Goal: Entertainment & Leisure: Browse casually

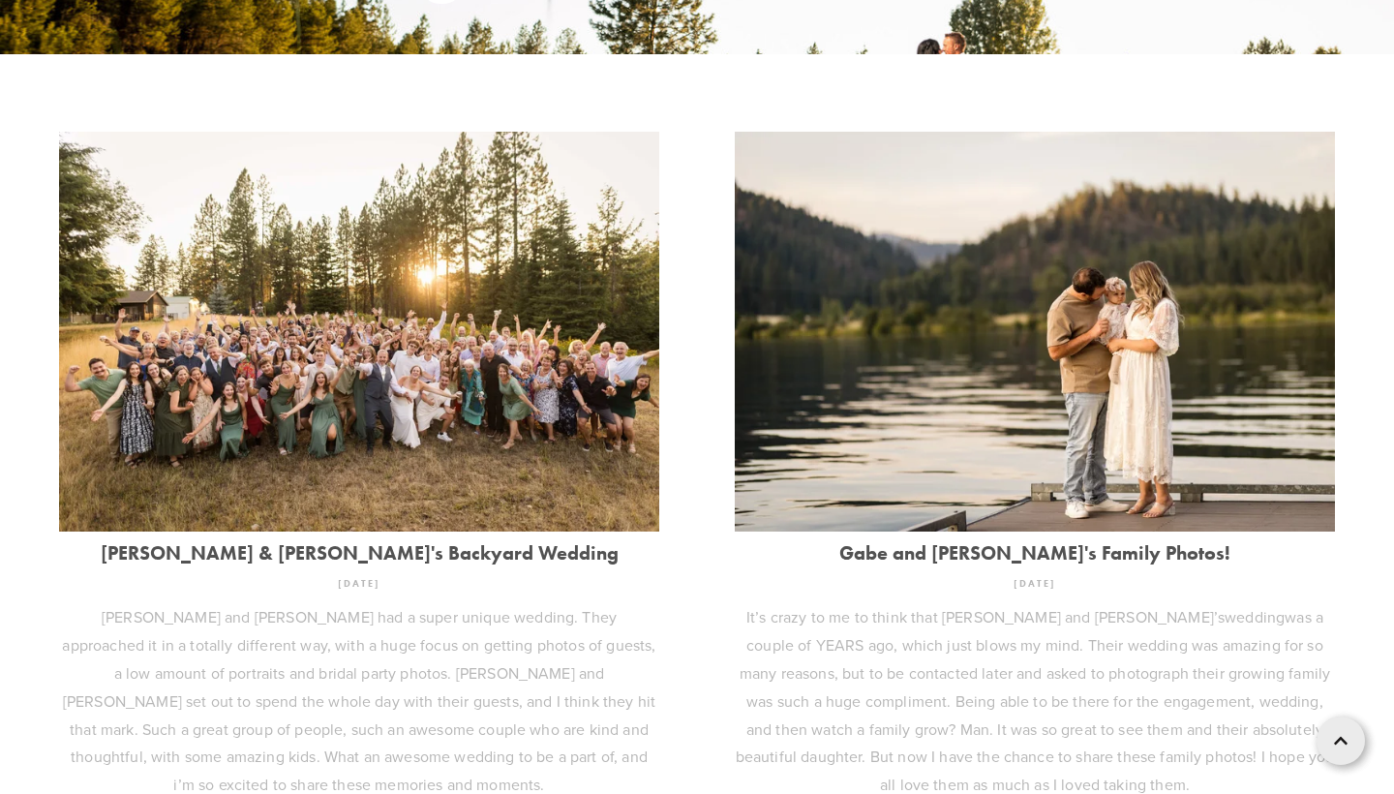
scroll to position [539, 0]
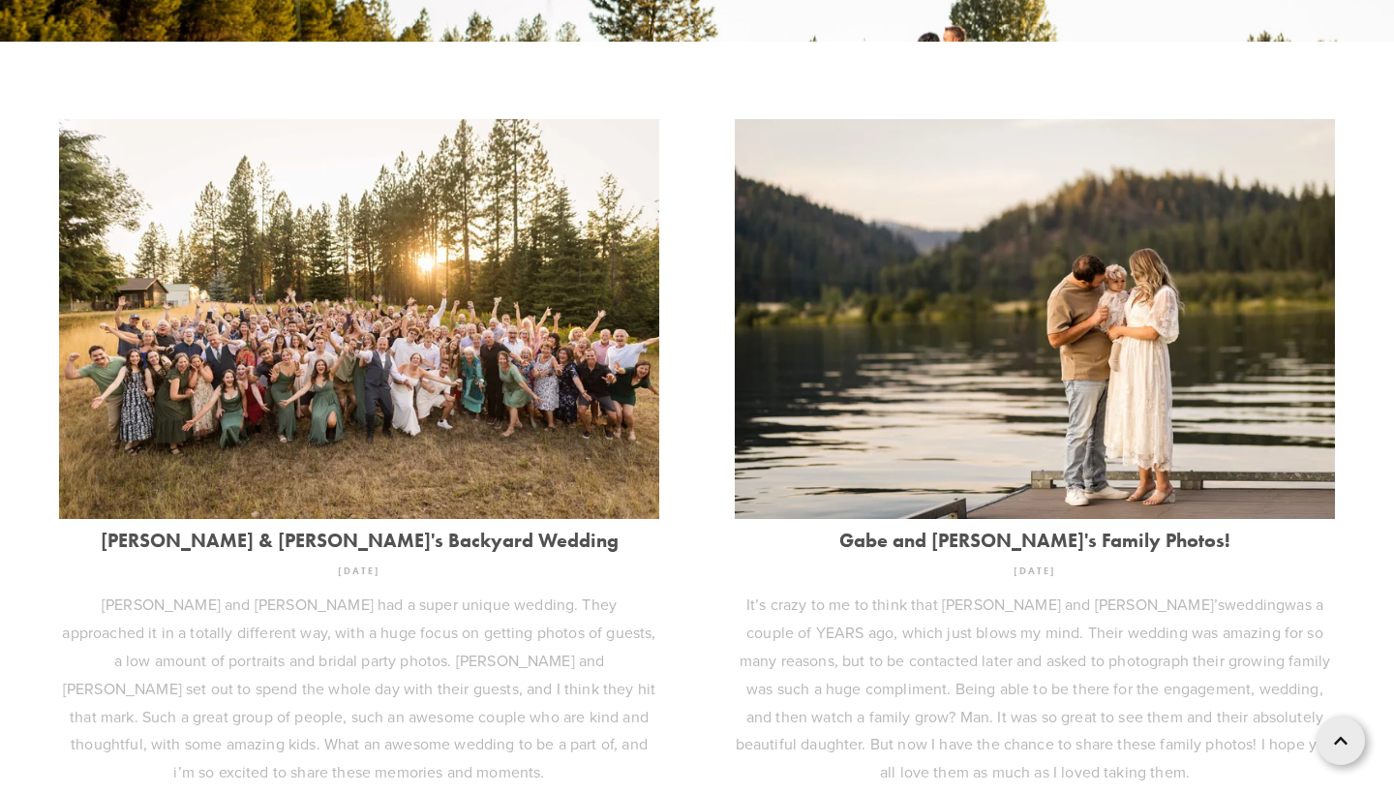
click at [396, 531] on link "[PERSON_NAME] & [PERSON_NAME]'s Backyard Wedding" at bounding box center [359, 539] width 600 height 21
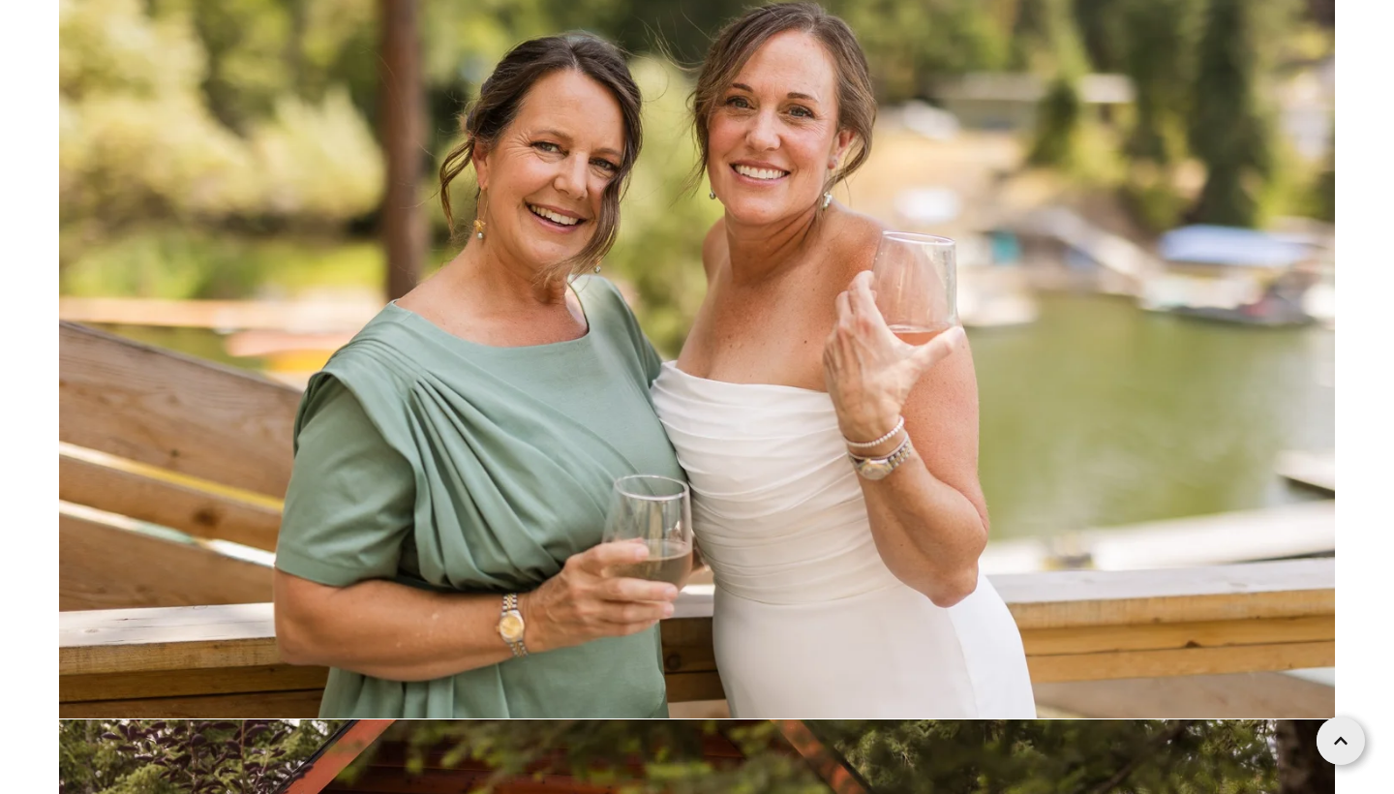
scroll to position [19704, 0]
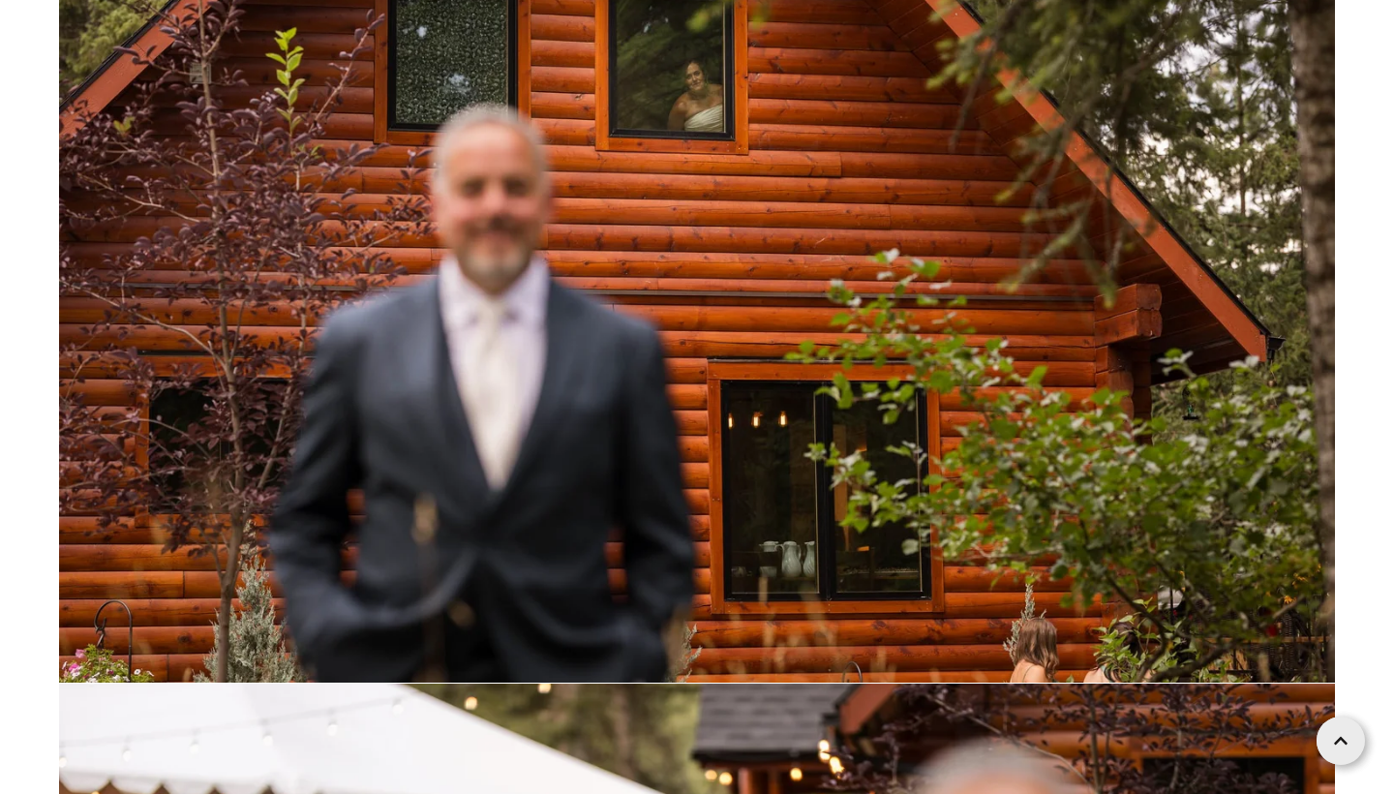
click at [983, 392] on img at bounding box center [697, 257] width 1276 height 851
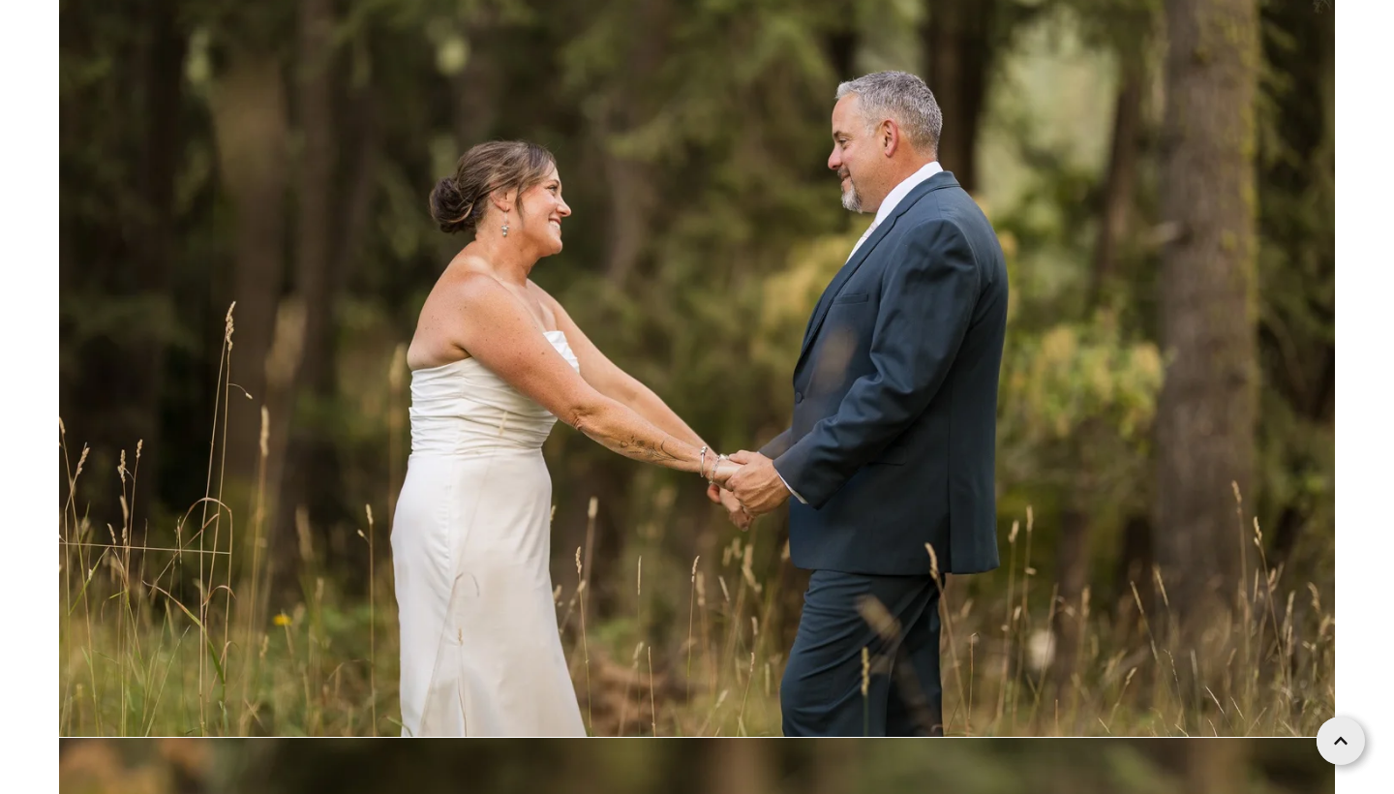
scroll to position [24806, 0]
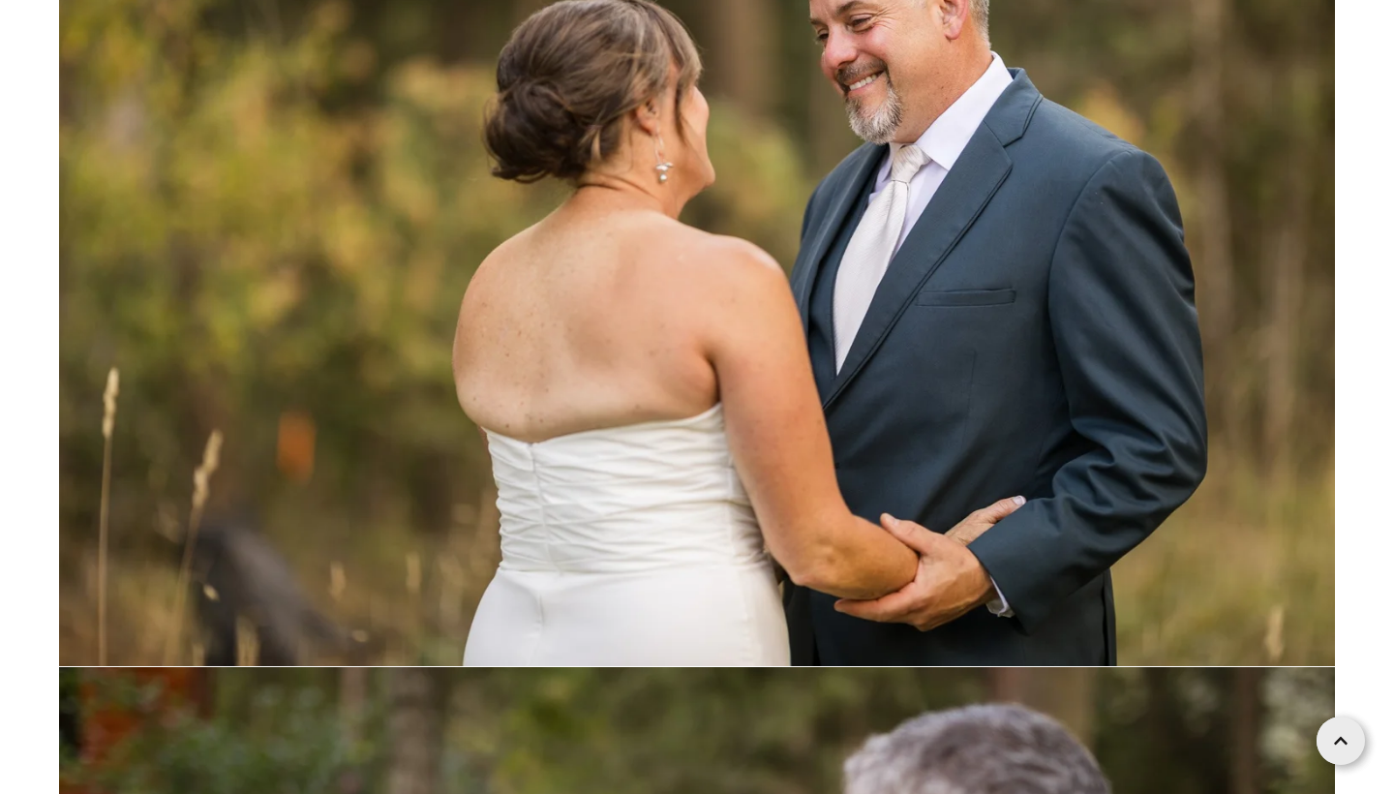
click at [983, 392] on img at bounding box center [697, 240] width 1276 height 851
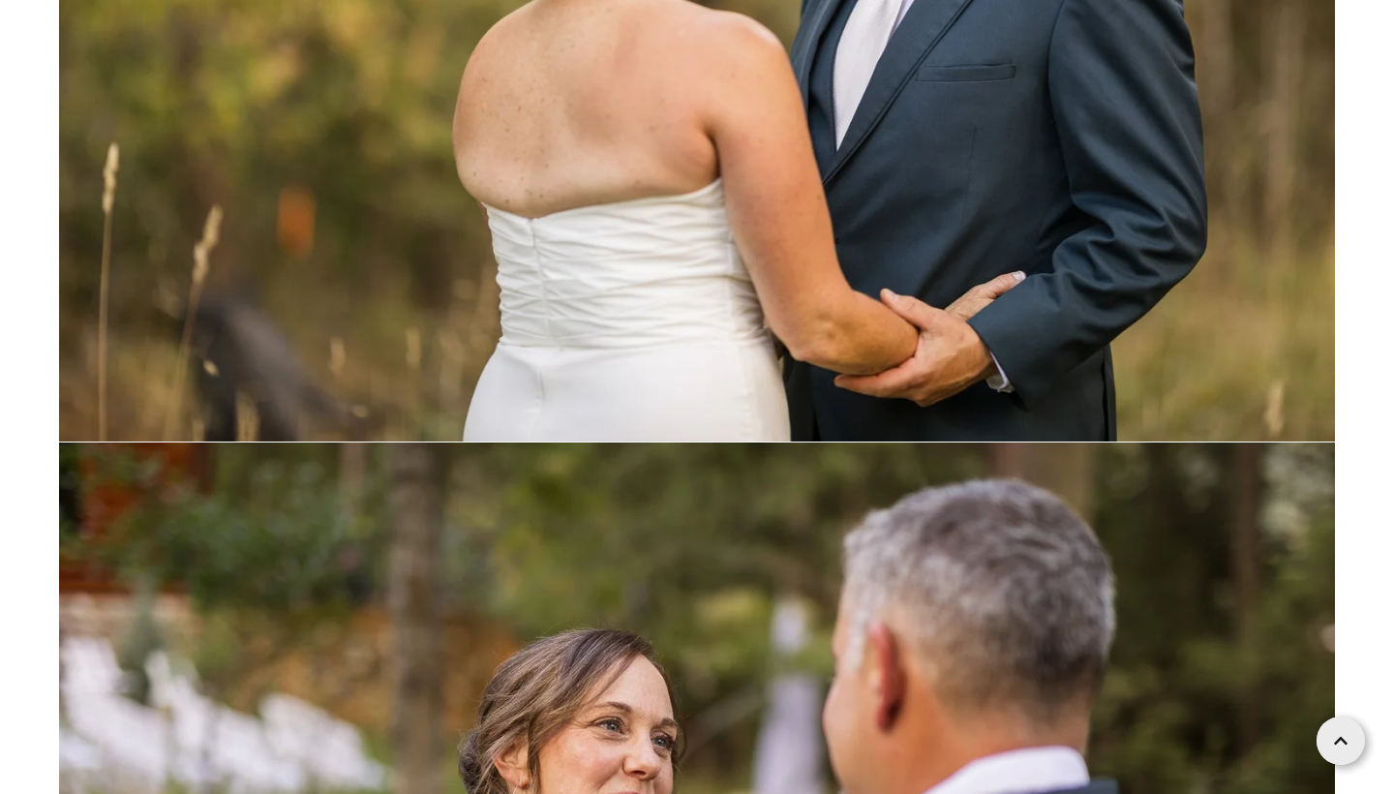
click at [983, 392] on img at bounding box center [697, 16] width 1276 height 851
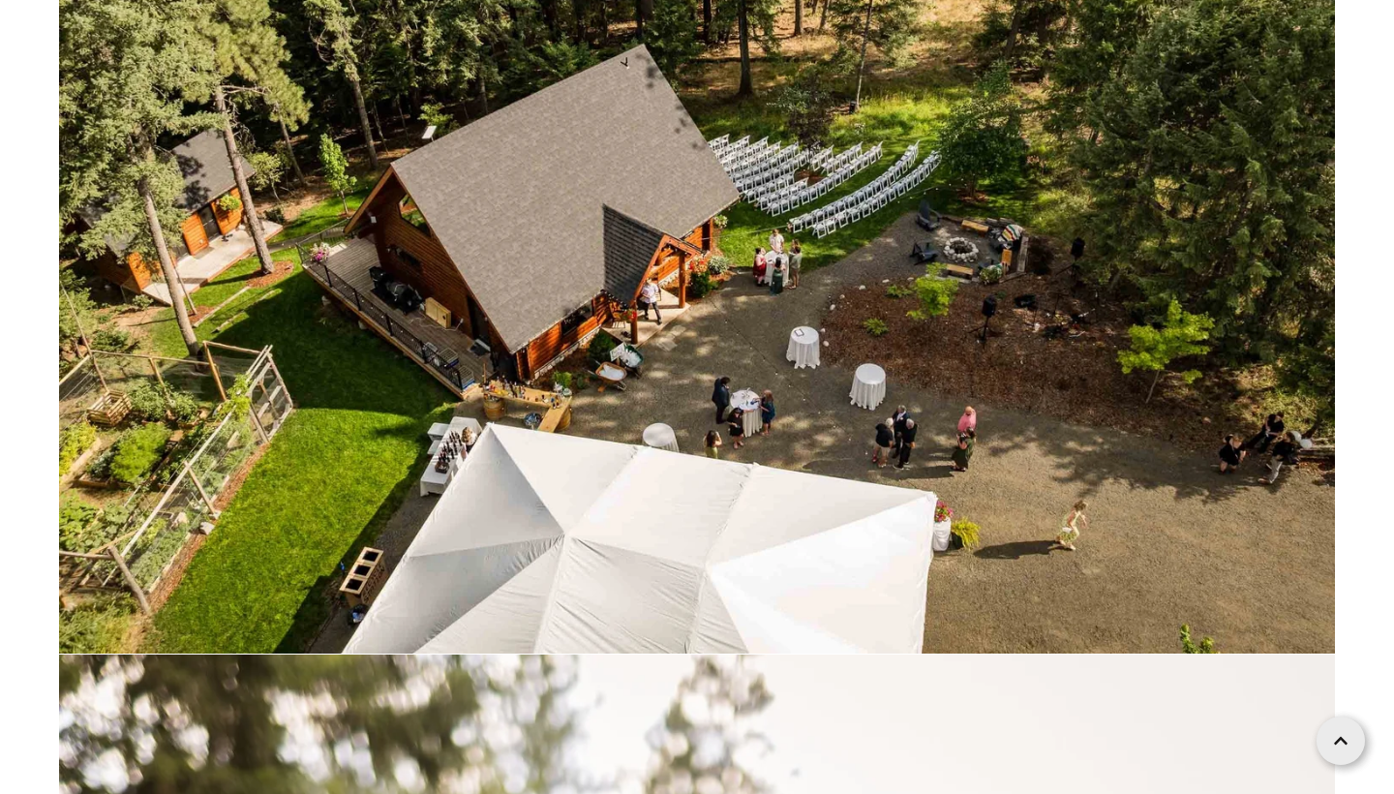
scroll to position [42011, 0]
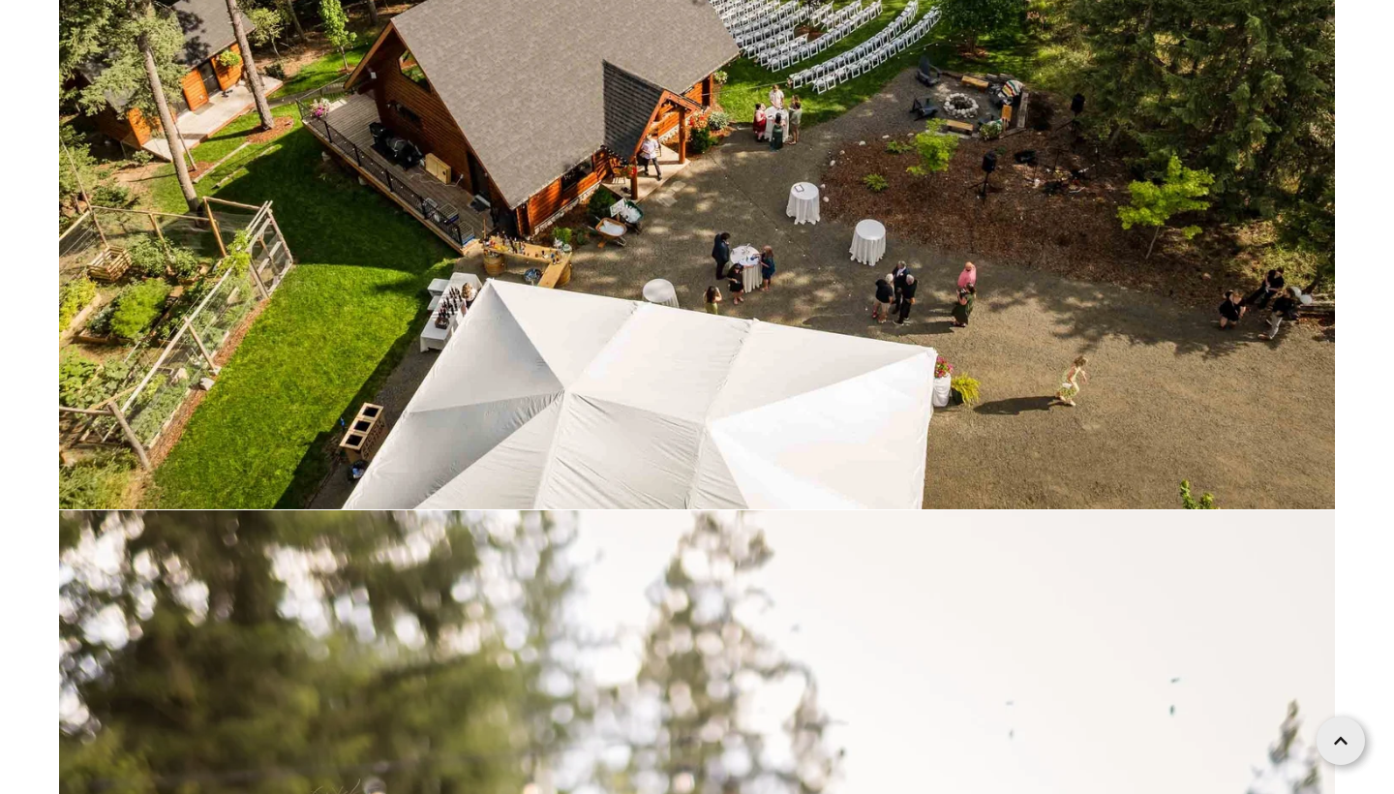
click at [998, 446] on img at bounding box center [697, 31] width 1276 height 955
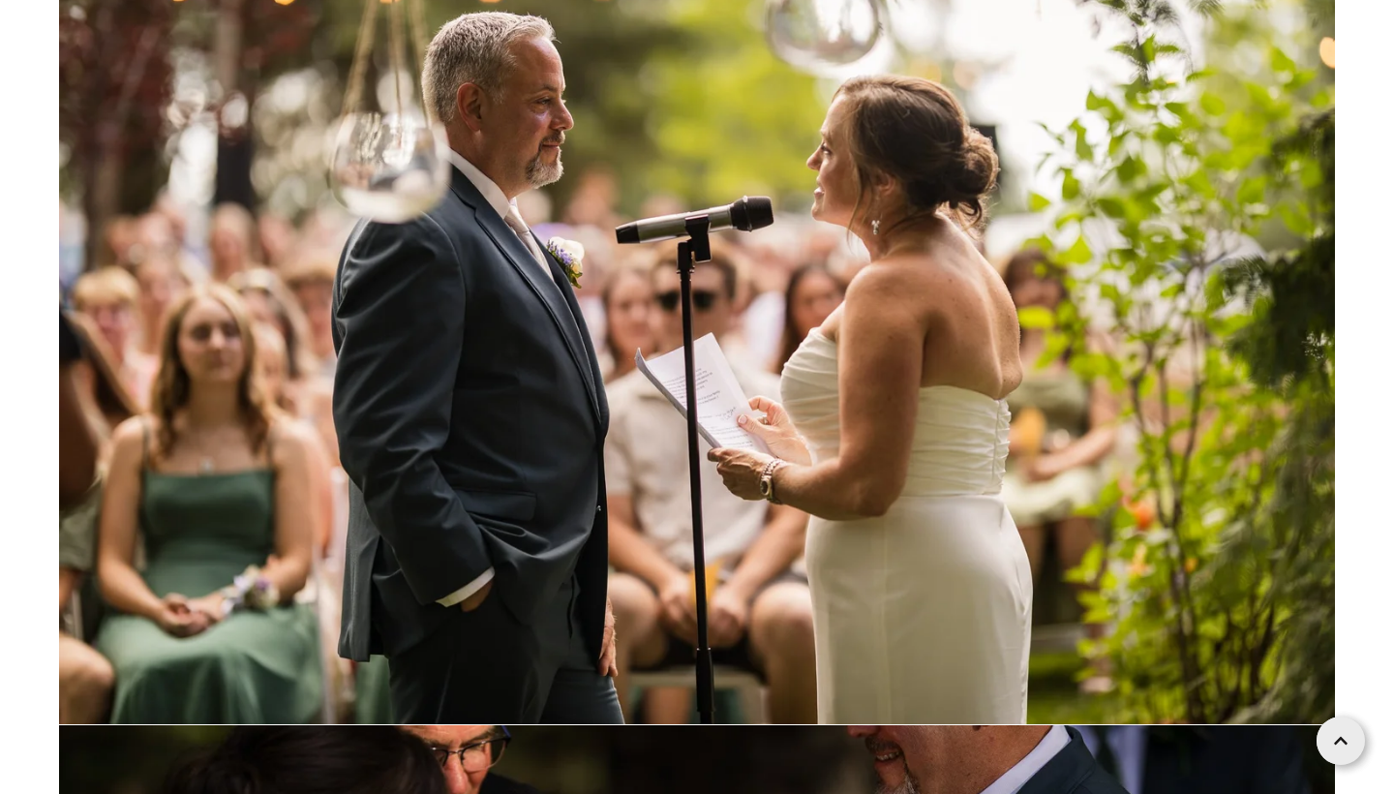
scroll to position [59180, 0]
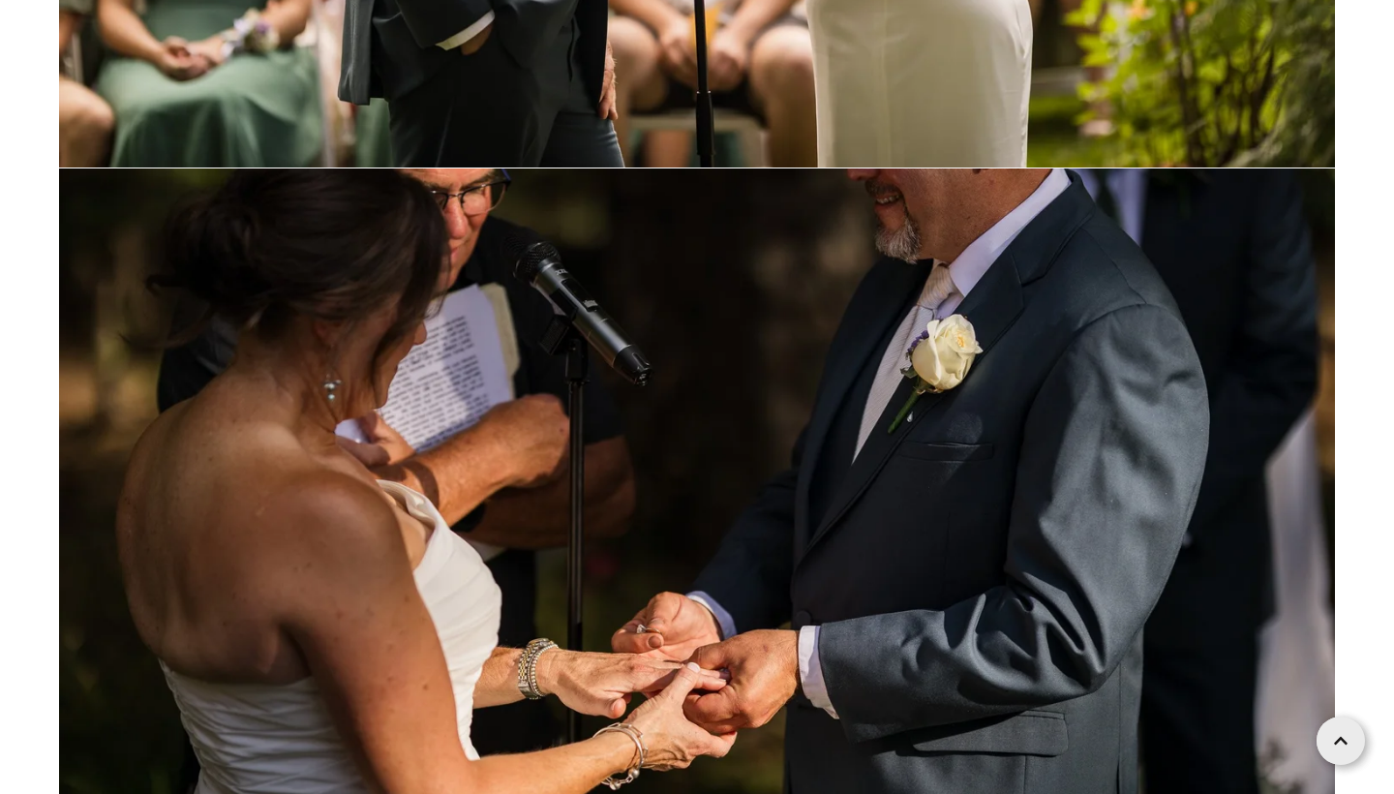
click at [1051, 368] on img at bounding box center [697, 593] width 1276 height 851
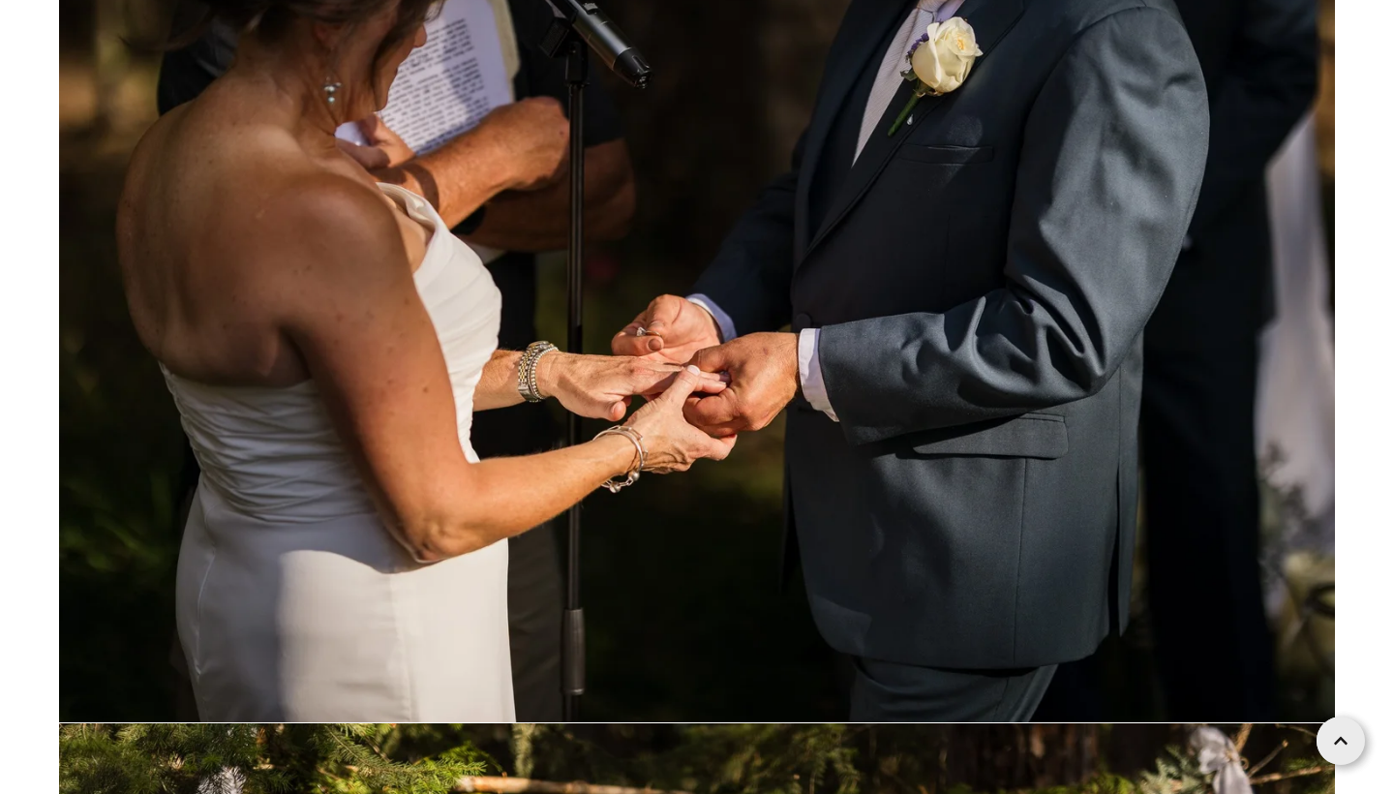
click at [1051, 368] on img at bounding box center [697, 296] width 1276 height 851
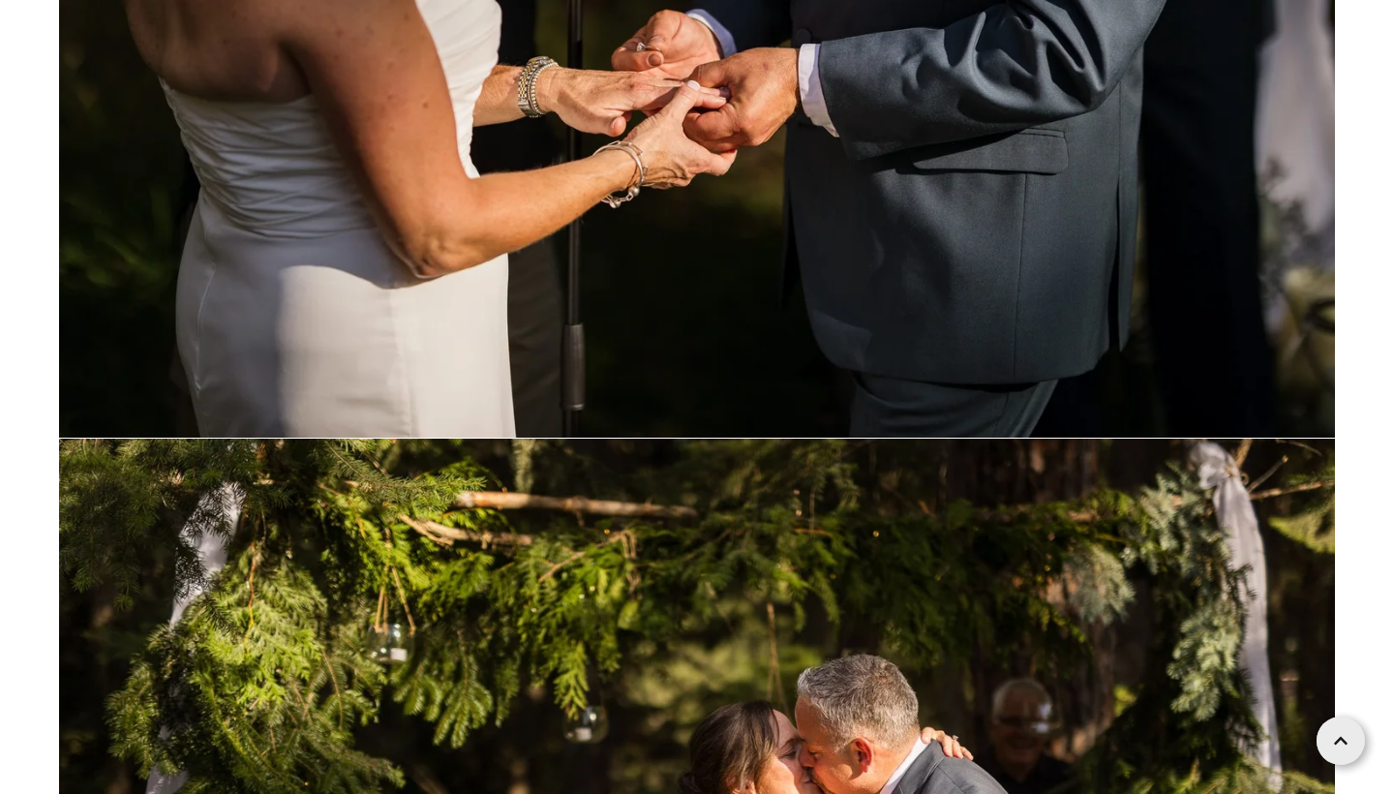
click at [1051, 368] on img at bounding box center [697, 12] width 1276 height 851
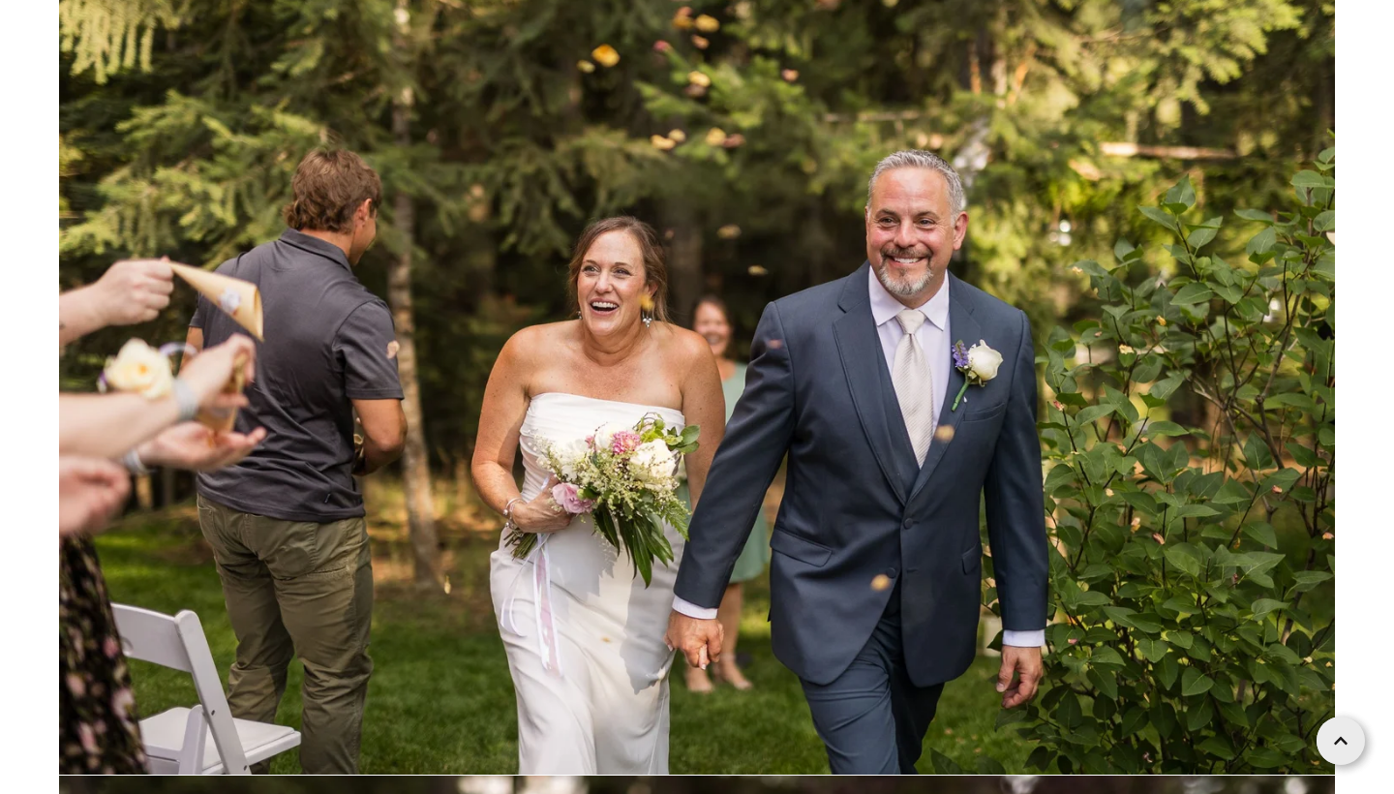
scroll to position [61706, 0]
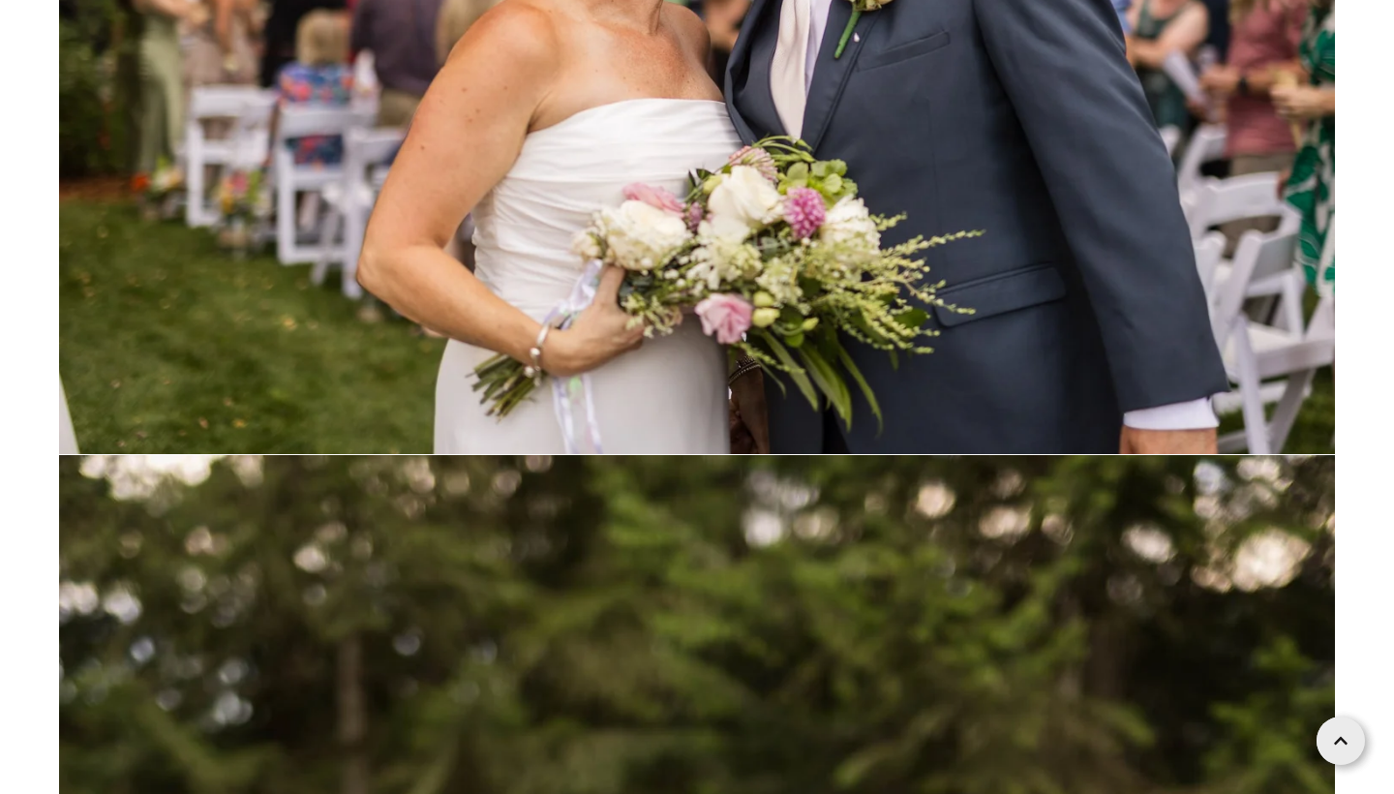
click at [1051, 368] on img at bounding box center [697, 28] width 1276 height 851
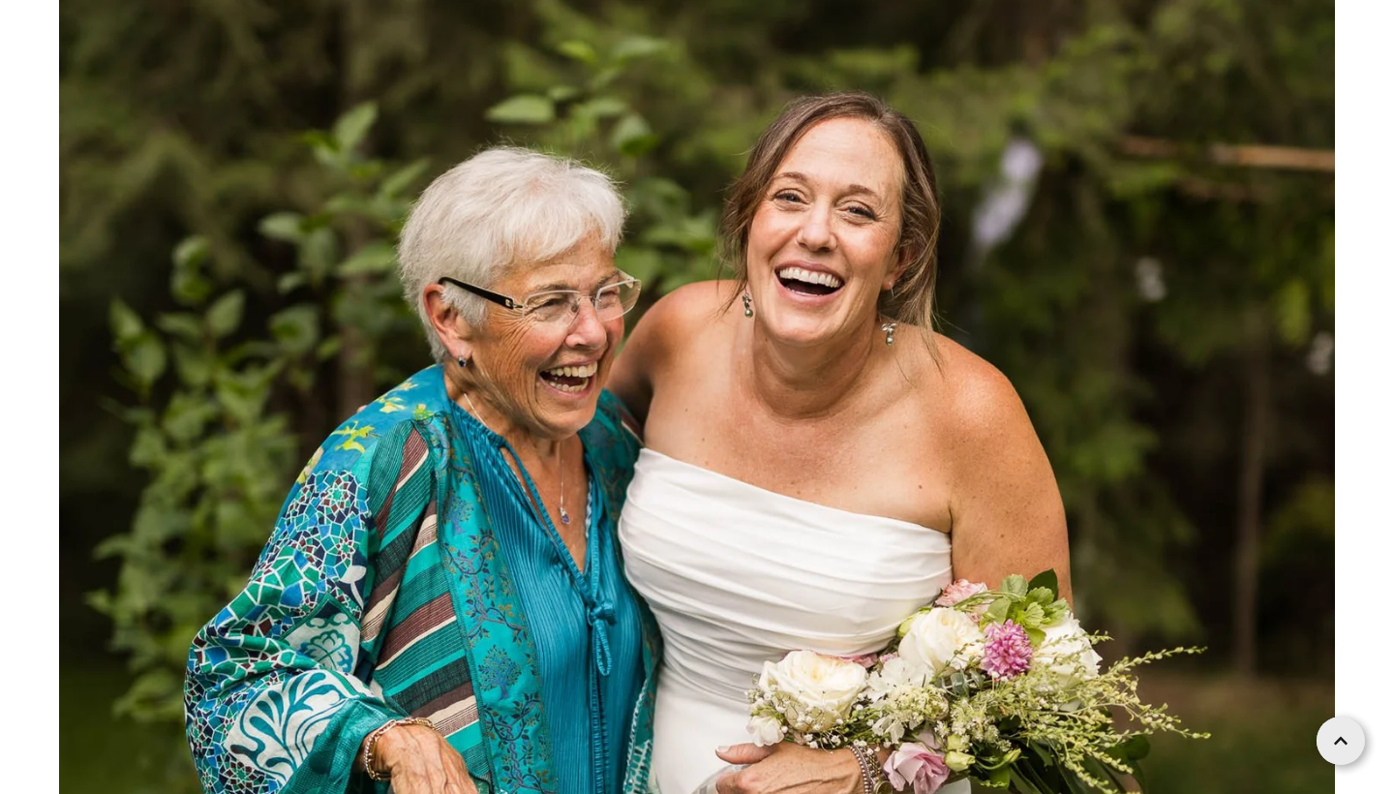
click at [1051, 368] on img at bounding box center [697, 599] width 1276 height 1914
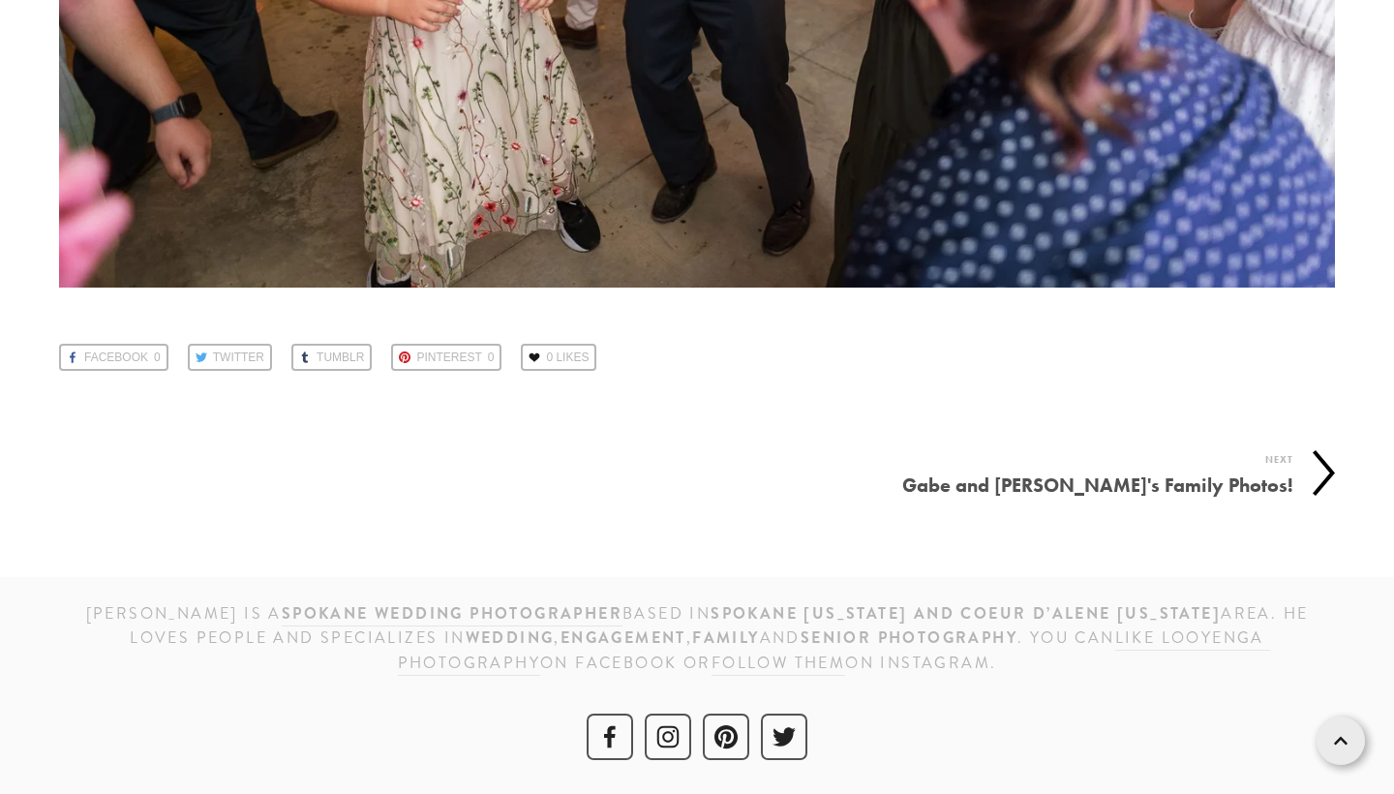
scroll to position [90928, 0]
